Goal: Check status: Check status

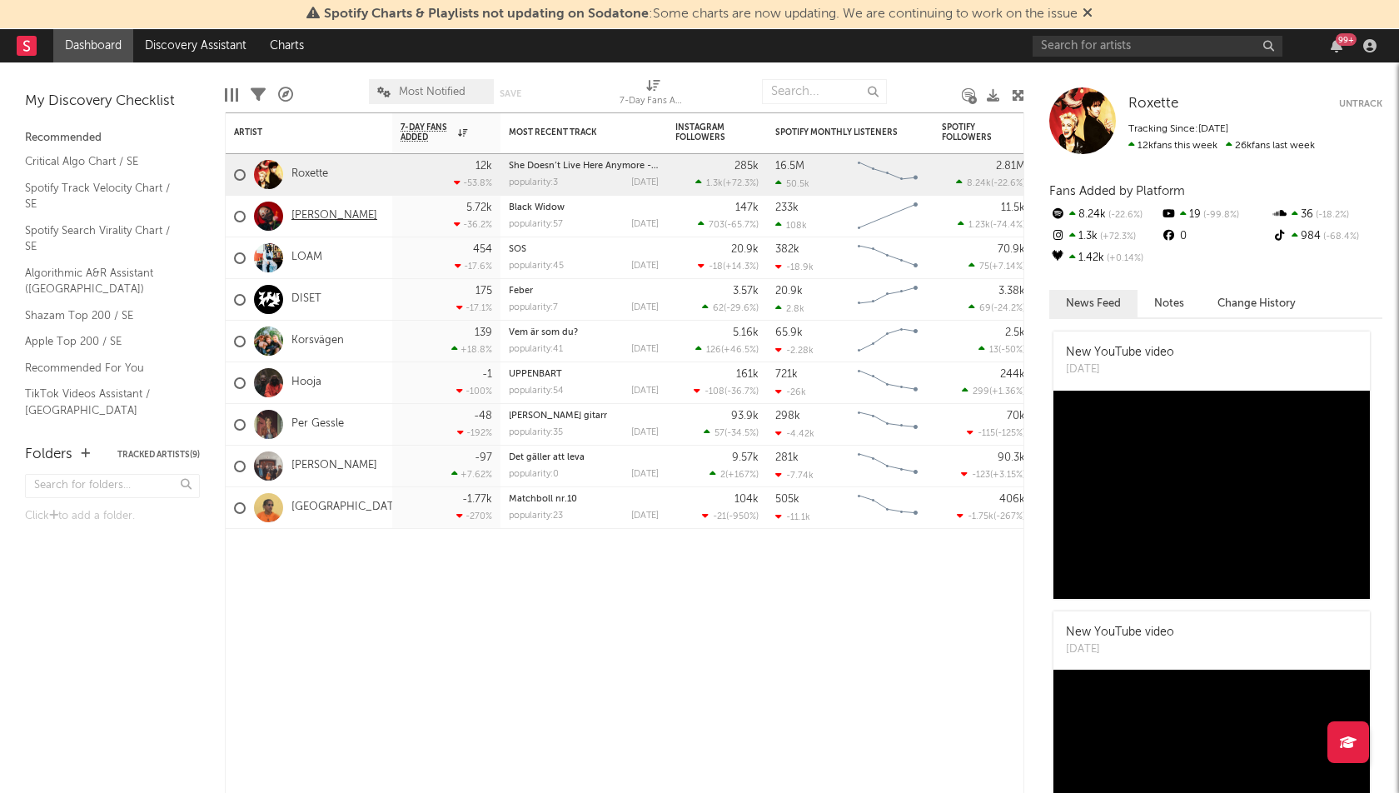
click at [306, 212] on link "[PERSON_NAME]" at bounding box center [334, 216] width 86 height 14
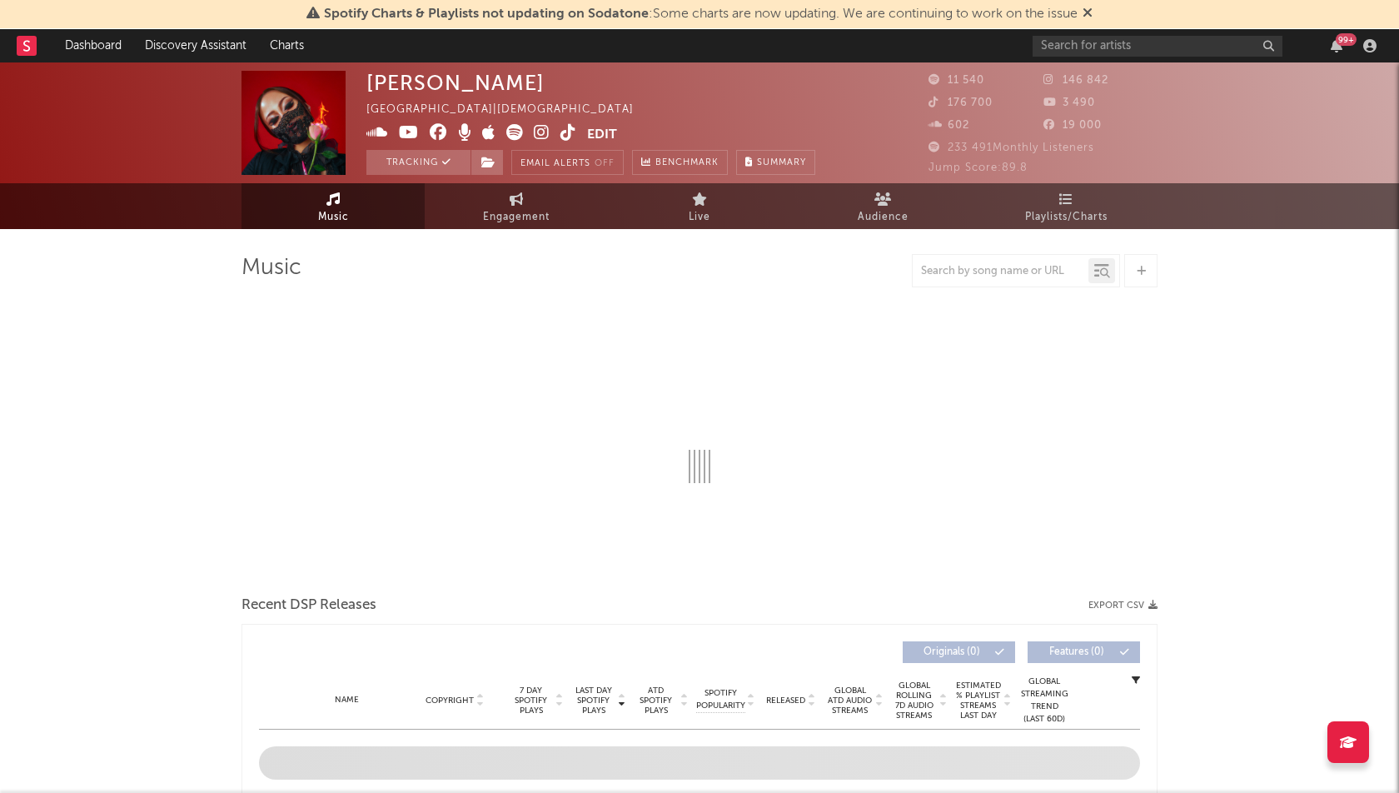
select select "1w"
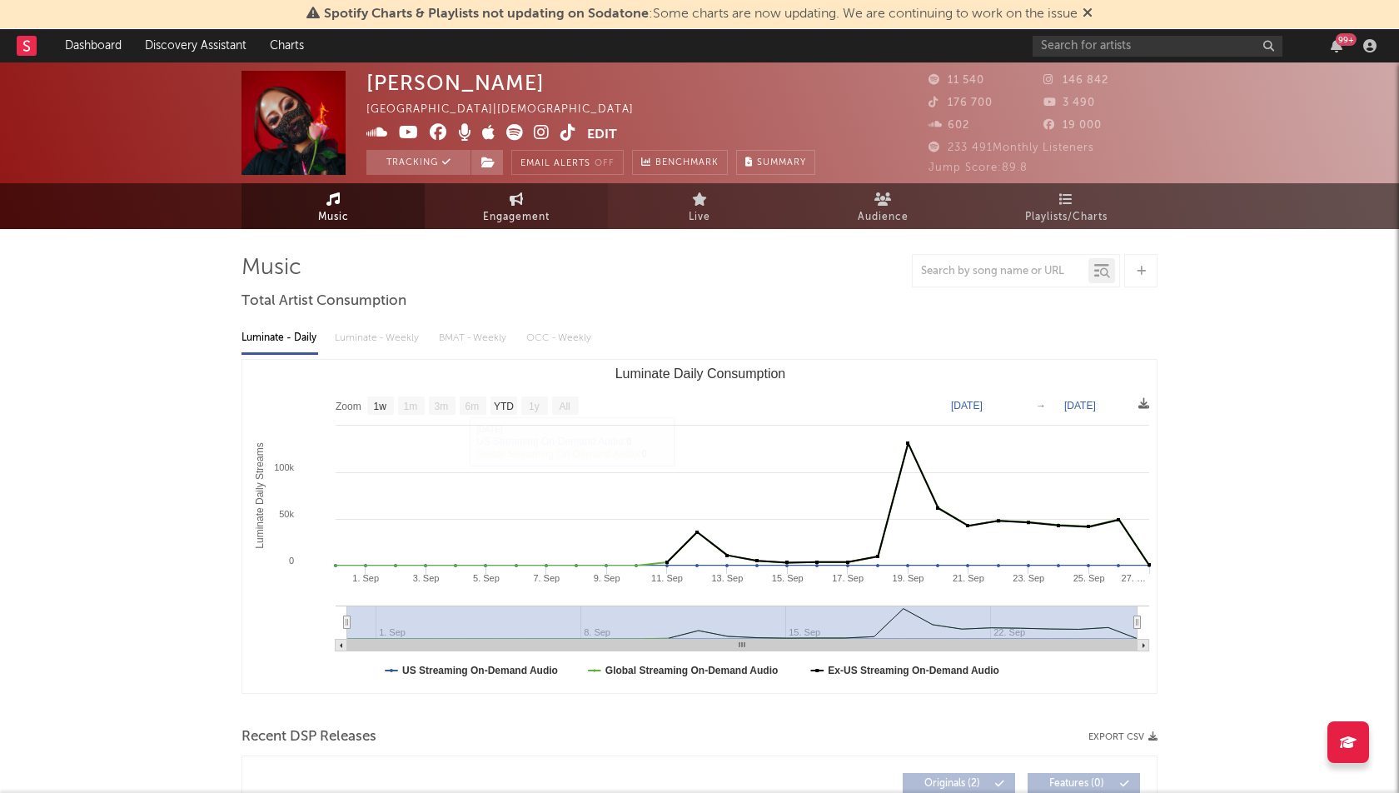
click at [556, 214] on link "Engagement" at bounding box center [516, 206] width 183 height 46
select select "1w"
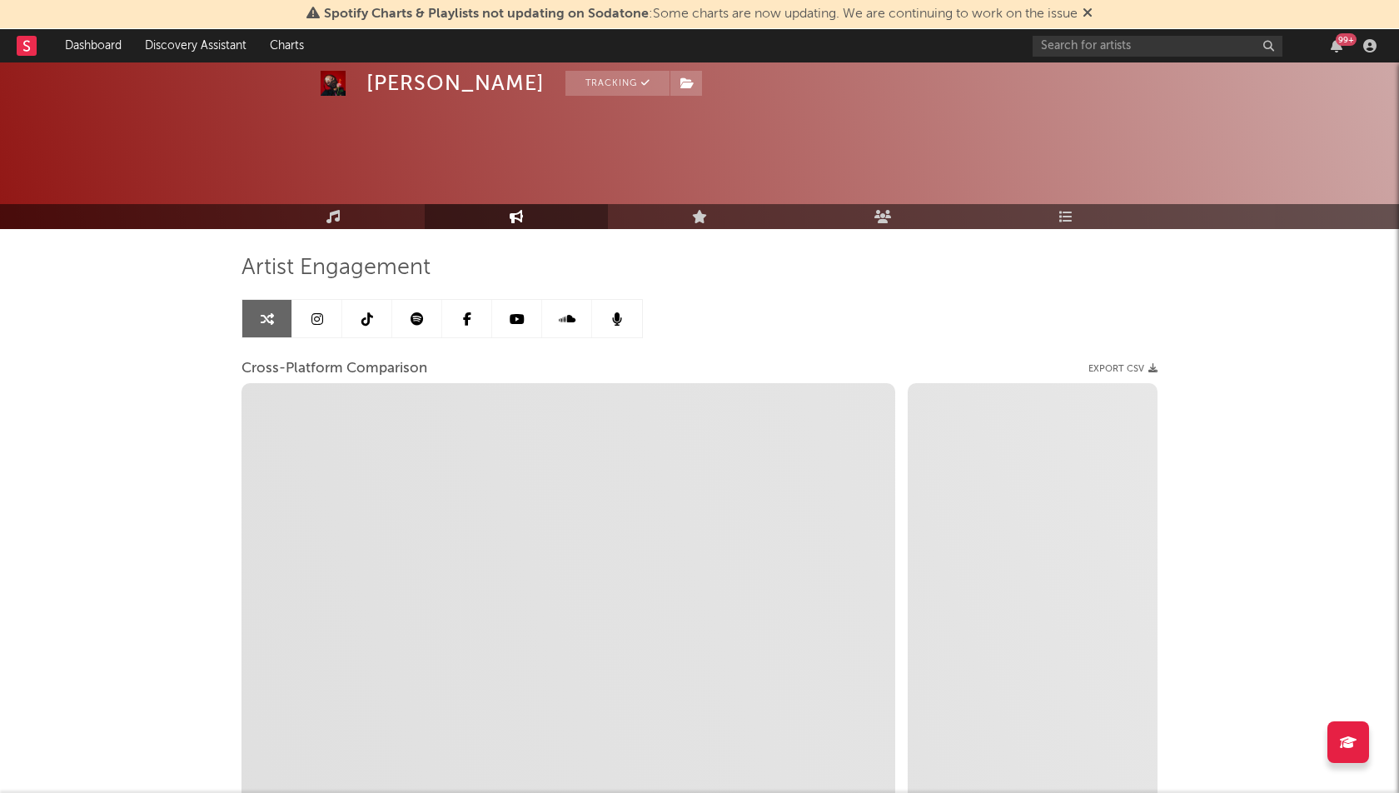
scroll to position [142, 0]
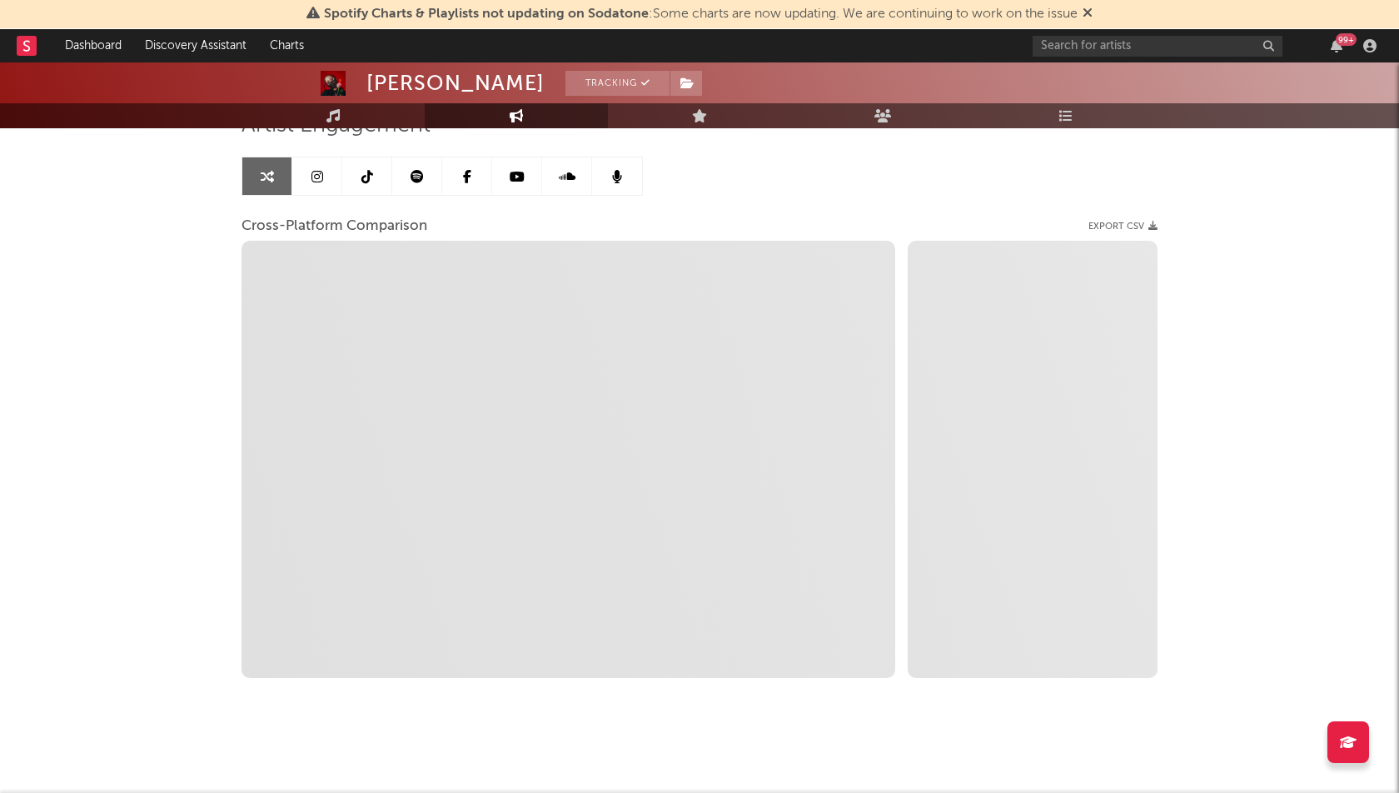
select select "1m"
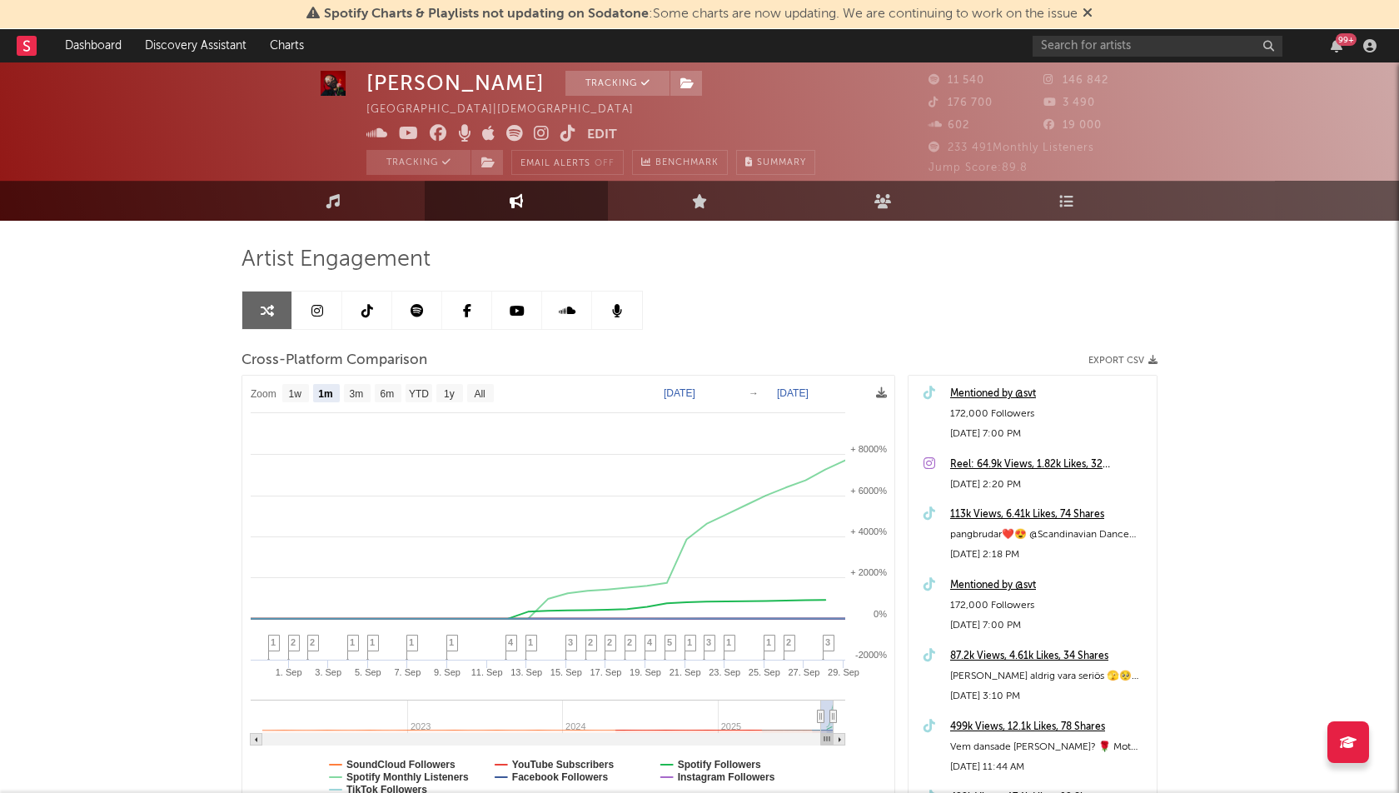
scroll to position [14, 0]
